Goal: Information Seeking & Learning: Learn about a topic

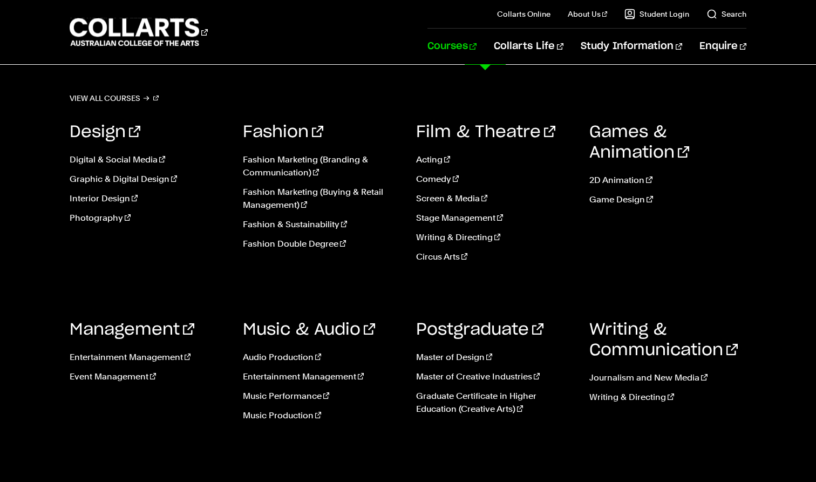
scroll to position [21, 0]
click at [121, 377] on link "Event Management" at bounding box center [148, 376] width 157 height 13
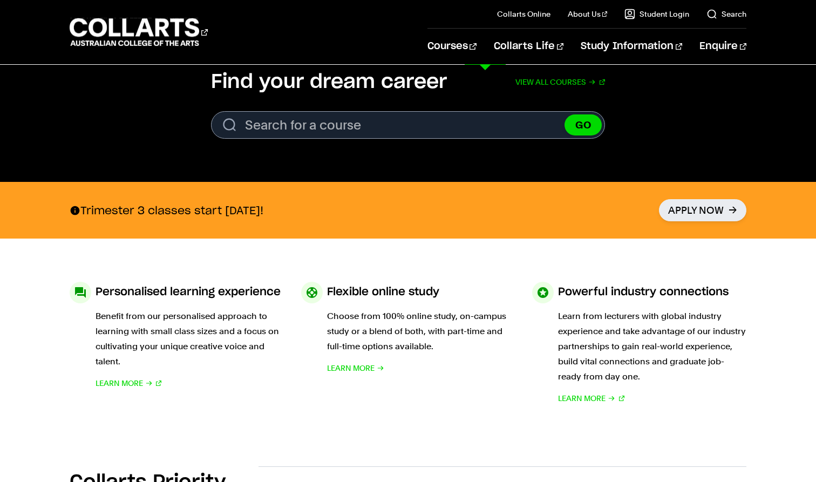
scroll to position [355, 0]
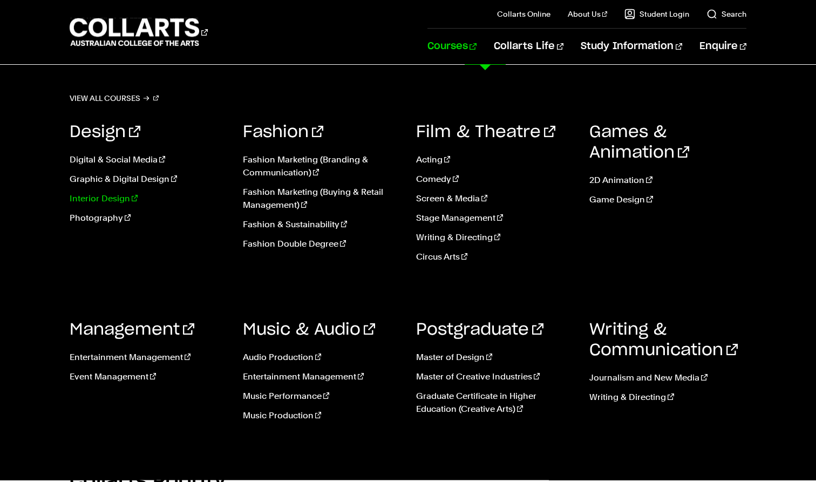
click at [100, 198] on link "Interior Design" at bounding box center [148, 198] width 157 height 13
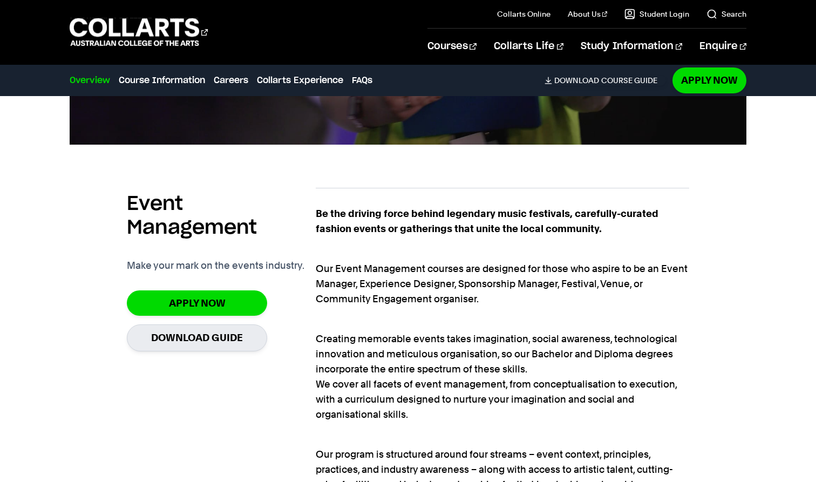
scroll to position [363, 0]
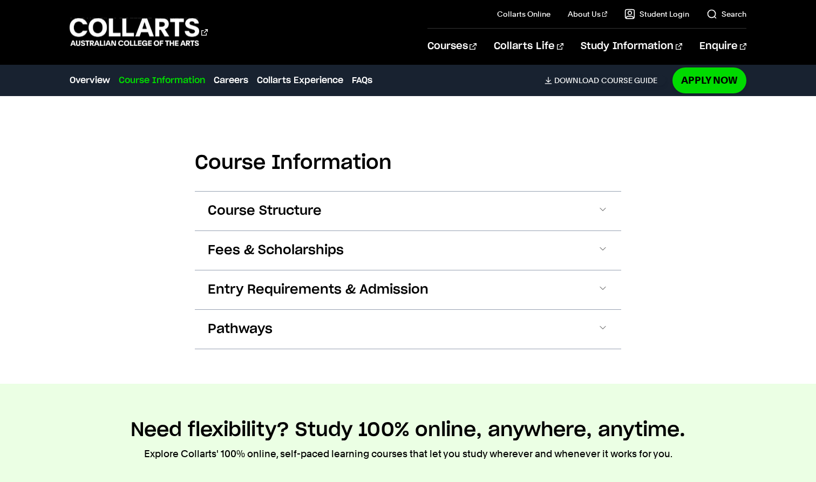
scroll to position [1037, 0]
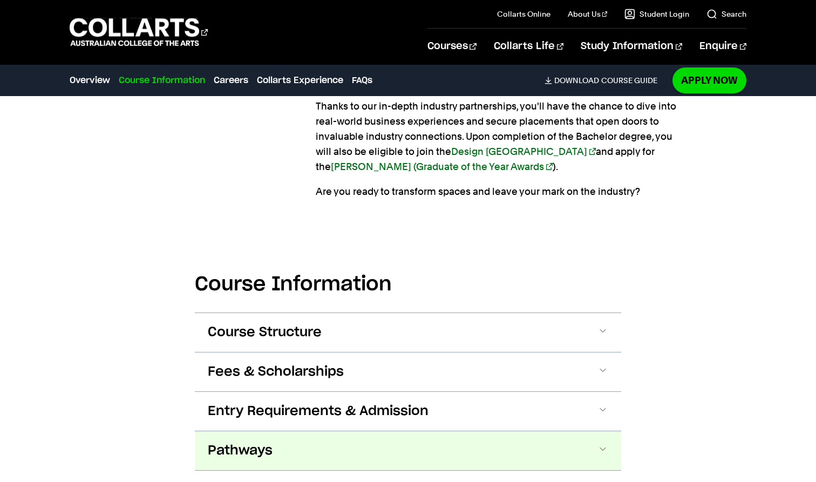
click at [282, 455] on button "Pathways" at bounding box center [408, 450] width 427 height 39
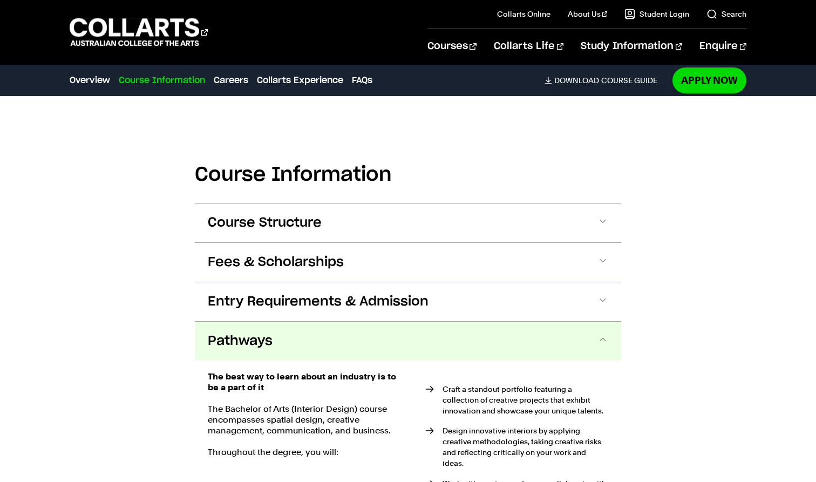
scroll to position [1143, 0]
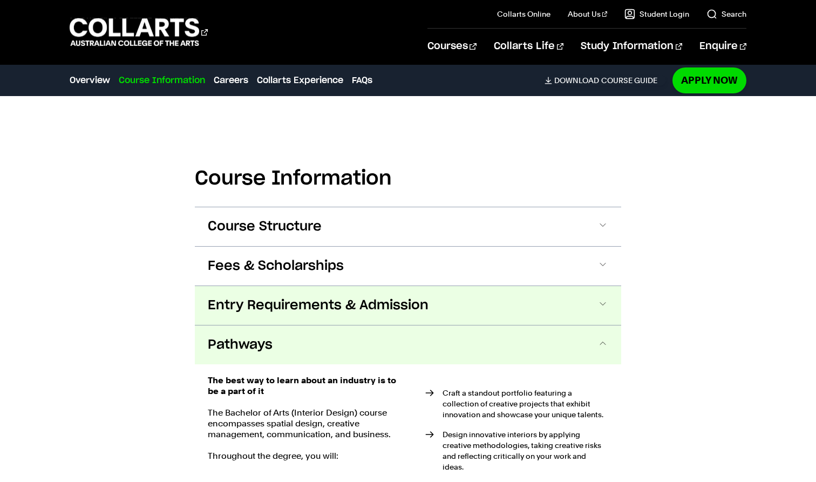
click at [310, 312] on span "Entry Requirements & Admission" at bounding box center [318, 305] width 221 height 17
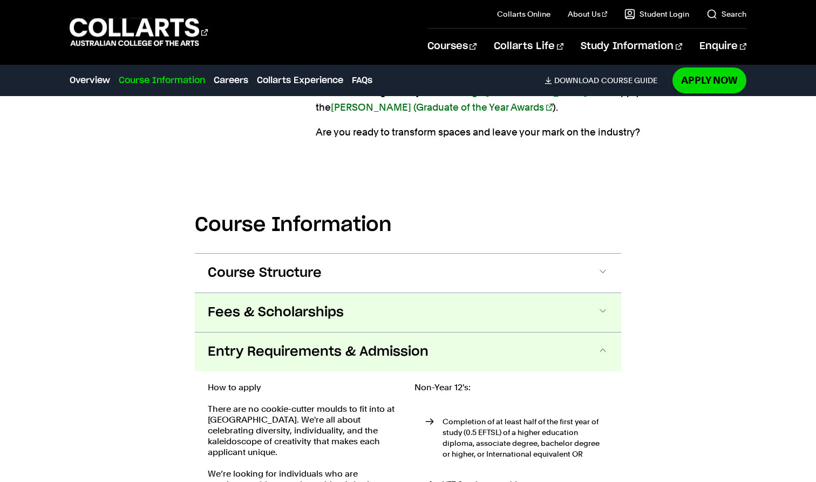
scroll to position [1055, 0]
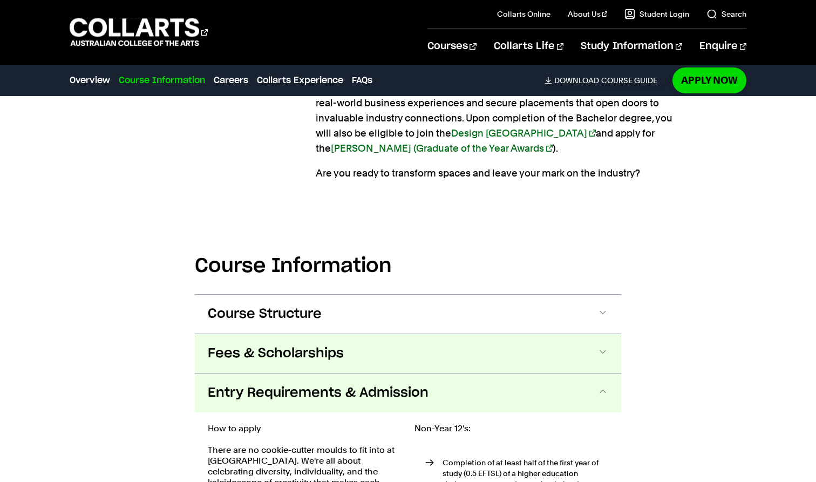
click at [298, 356] on span "Fees & Scholarships" at bounding box center [276, 353] width 136 height 17
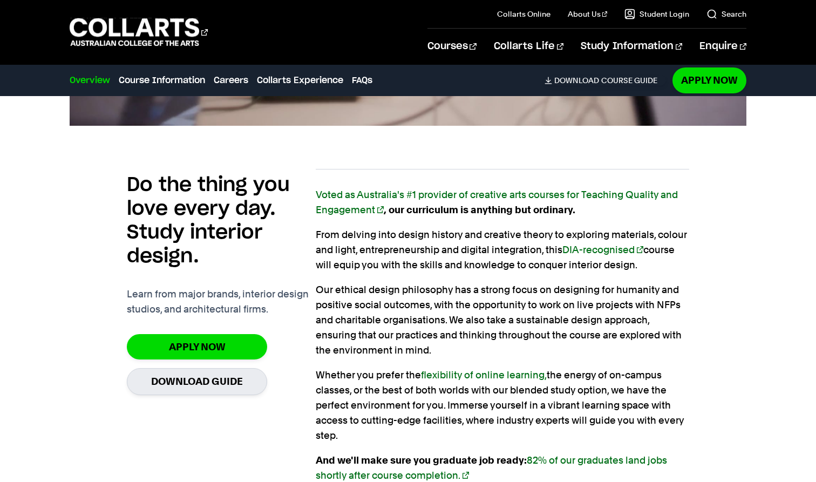
scroll to position [630, 0]
